Goal: Transaction & Acquisition: Subscribe to service/newsletter

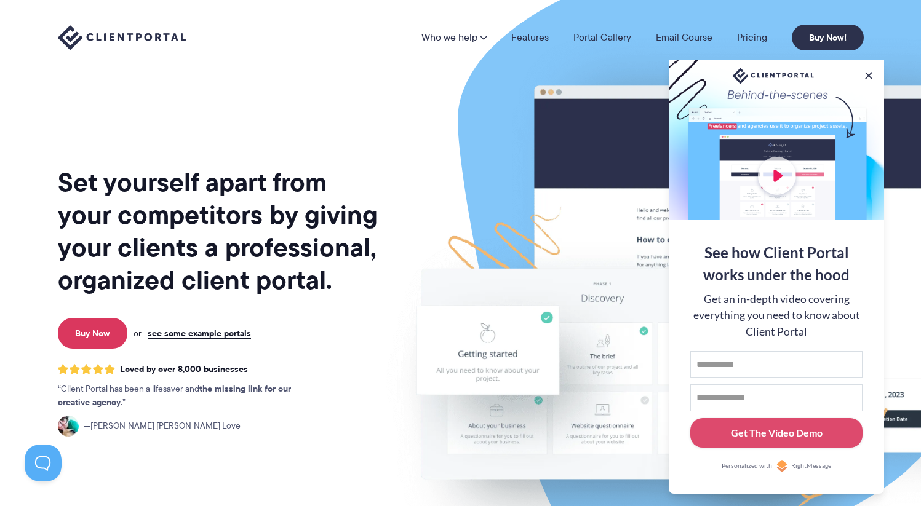
click at [868, 70] on button at bounding box center [868, 75] width 12 height 12
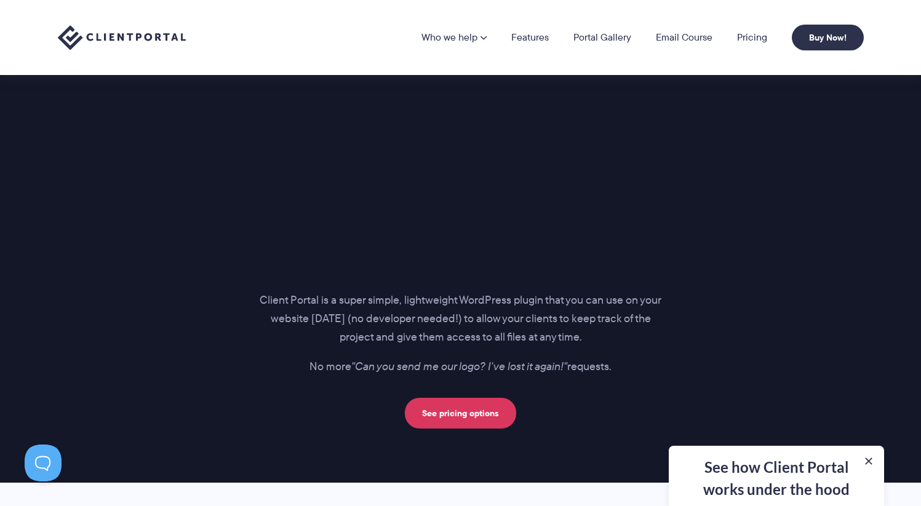
scroll to position [1678, 0]
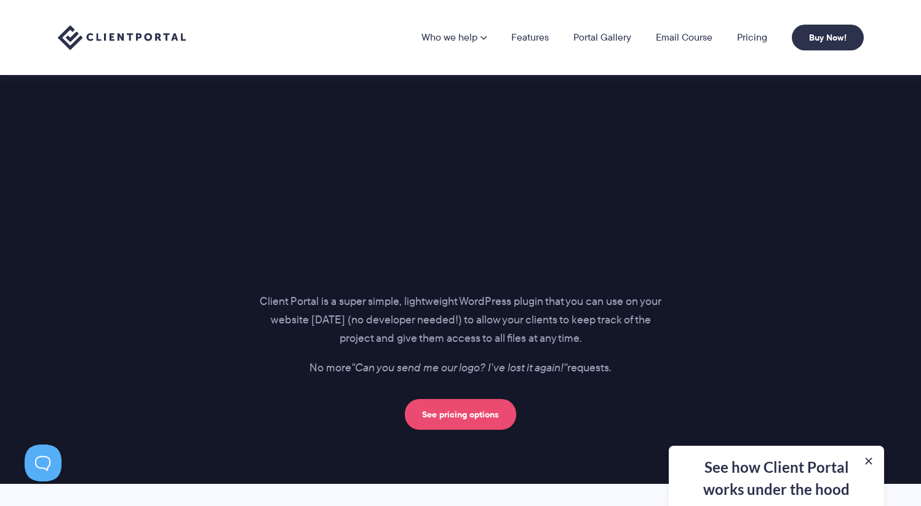
click at [507, 415] on link "See pricing options" at bounding box center [460, 414] width 111 height 31
